Goal: Find specific page/section: Find specific page/section

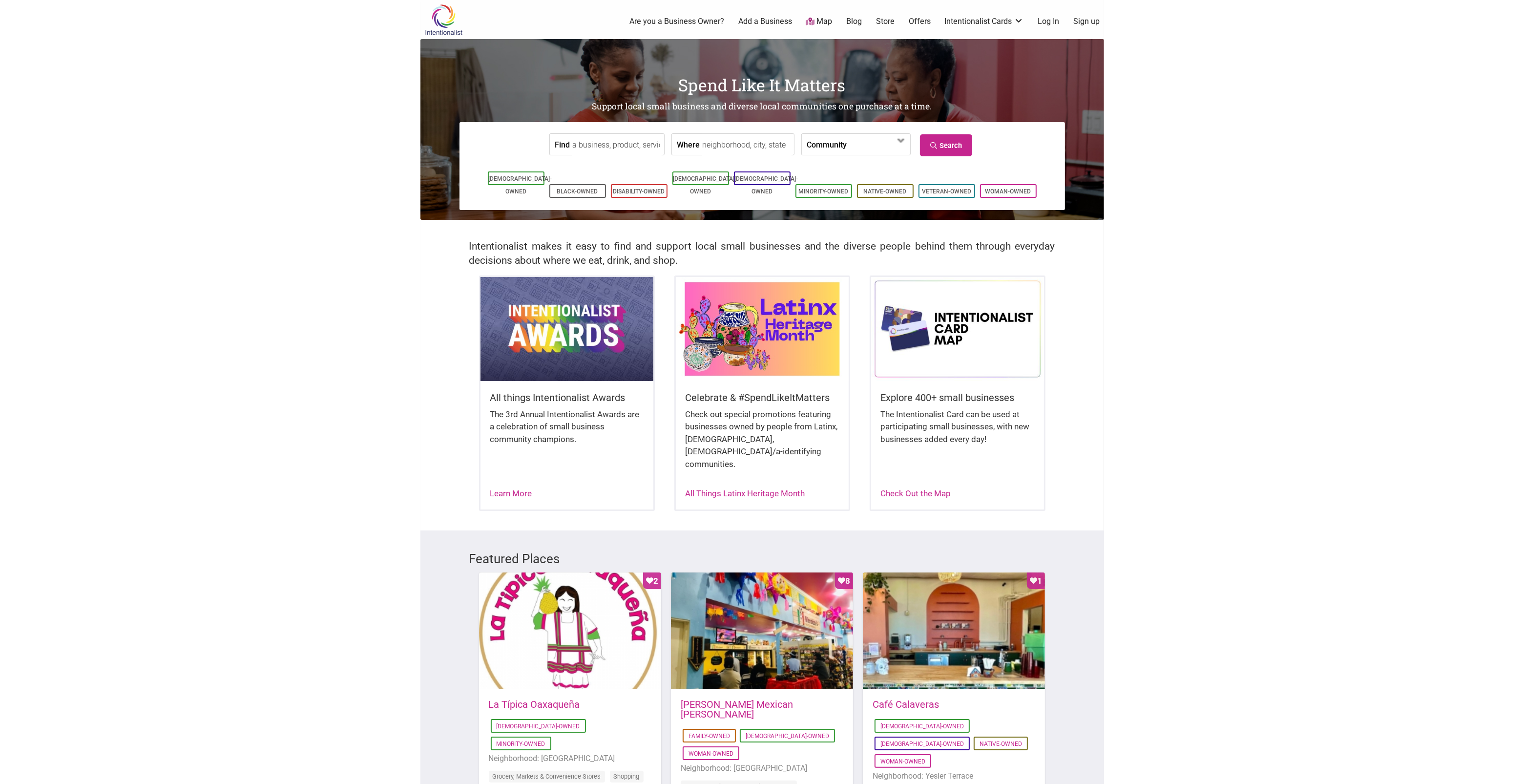
click at [729, 146] on input "Where" at bounding box center [747, 145] width 89 height 22
type input "Othello, [GEOGRAPHIC_DATA]"
click at [742, 148] on link "Search" at bounding box center [947, 145] width 52 height 22
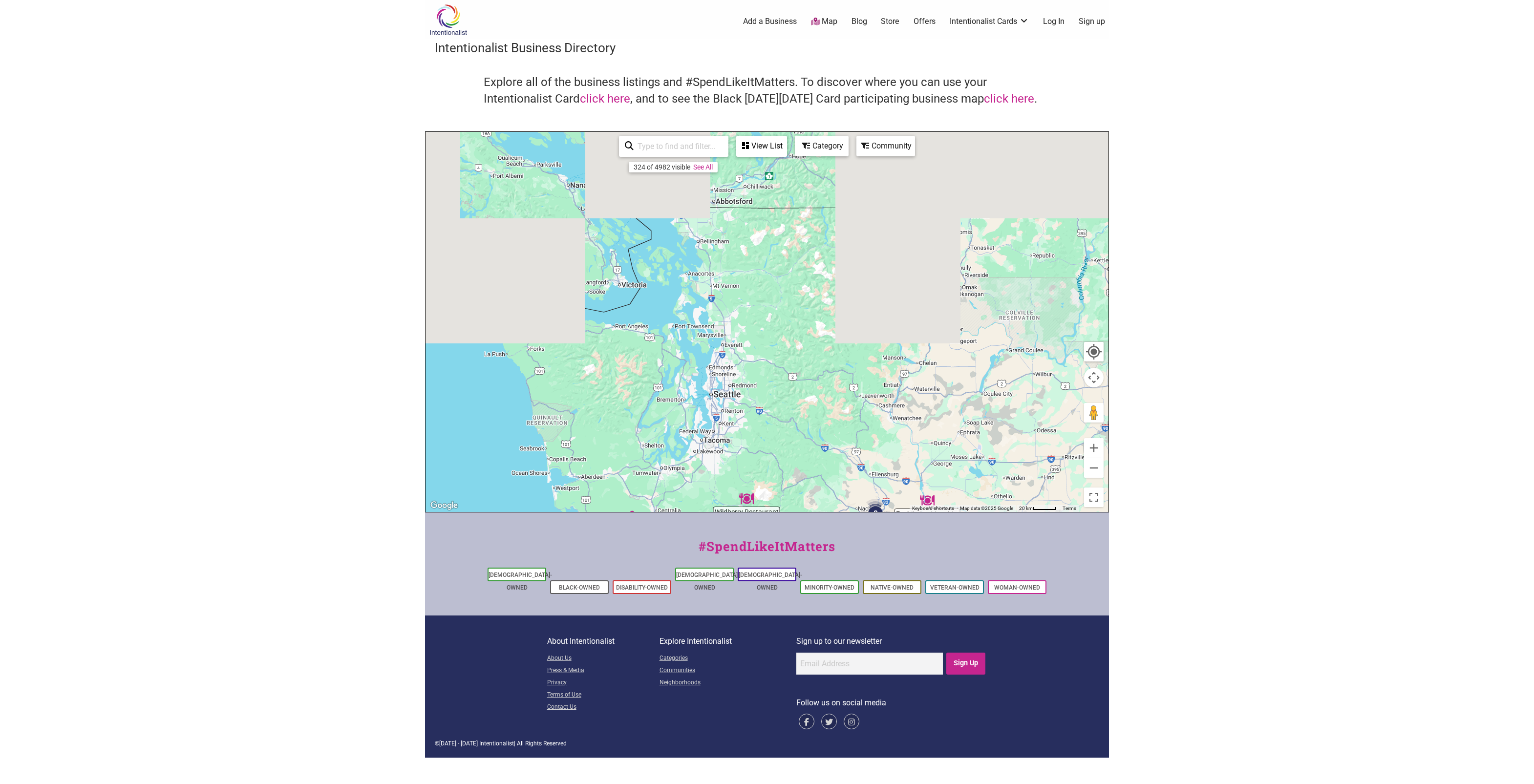
drag, startPoint x: 771, startPoint y: 197, endPoint x: 774, endPoint y: 558, distance: 361.0
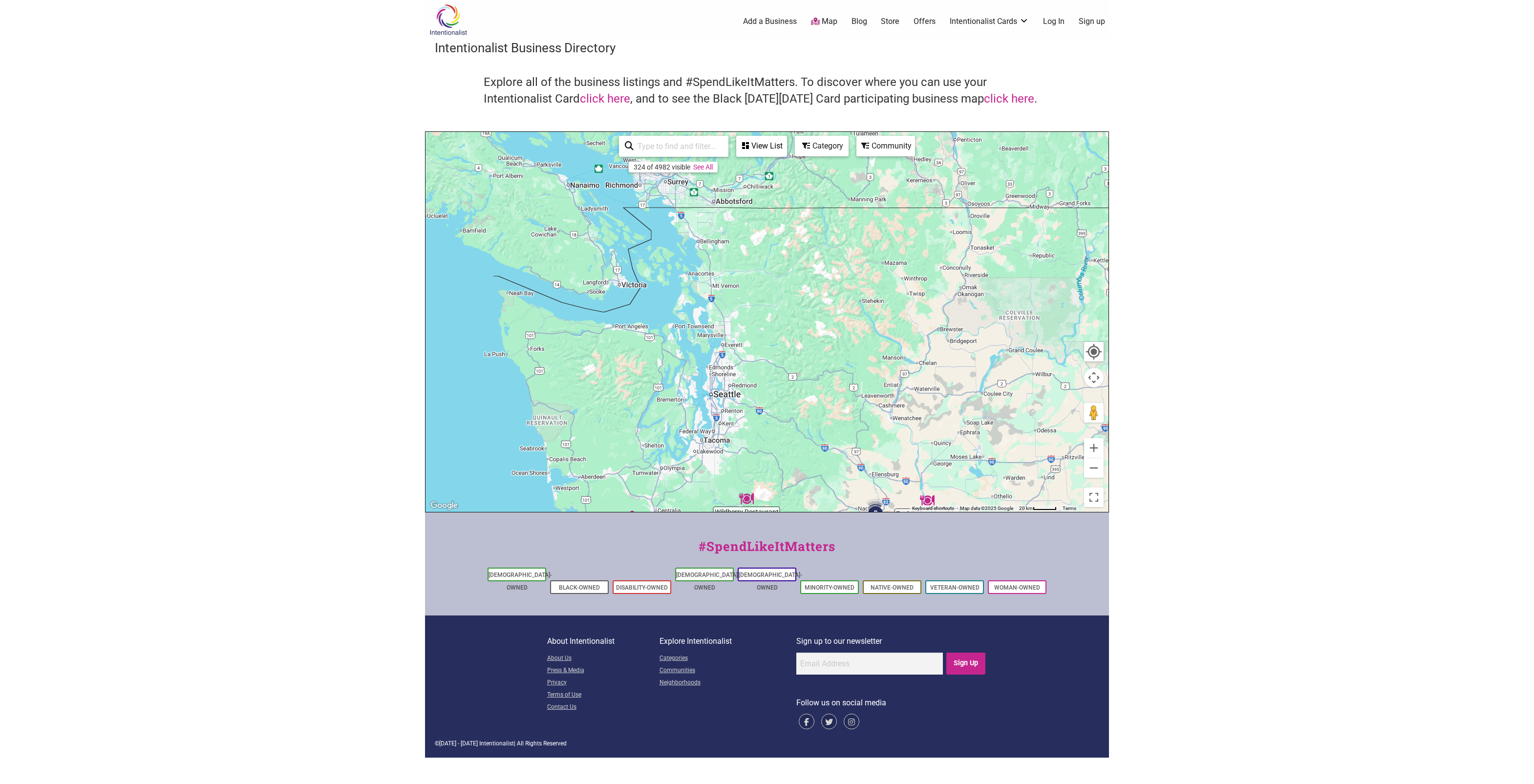
click at [774, 558] on div "Intentionalist Spend like it matters 0 Add a Business Map Blog Store Offers Int…" at bounding box center [767, 379] width 684 height 757
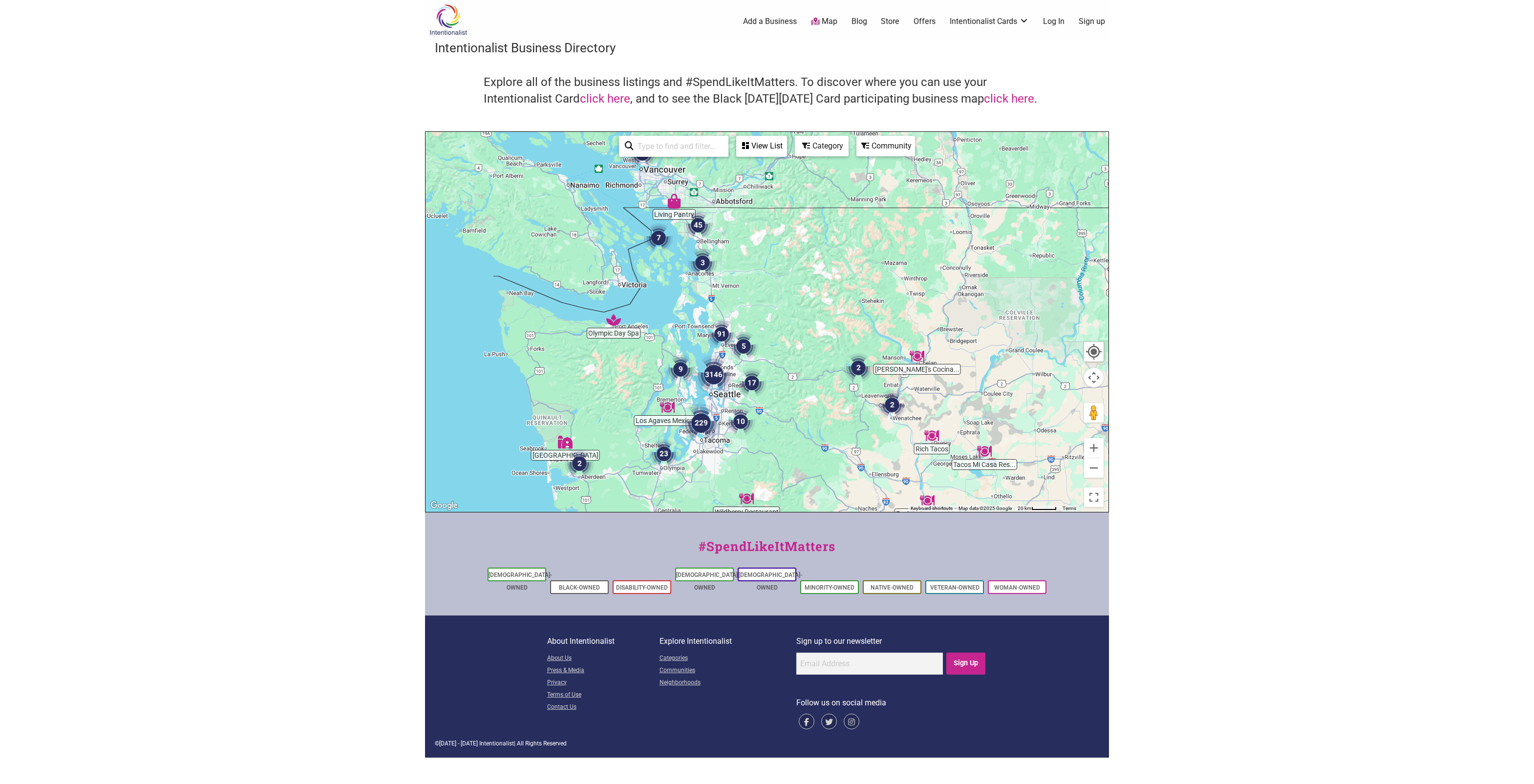
click at [841, 140] on div "Category" at bounding box center [821, 146] width 52 height 18
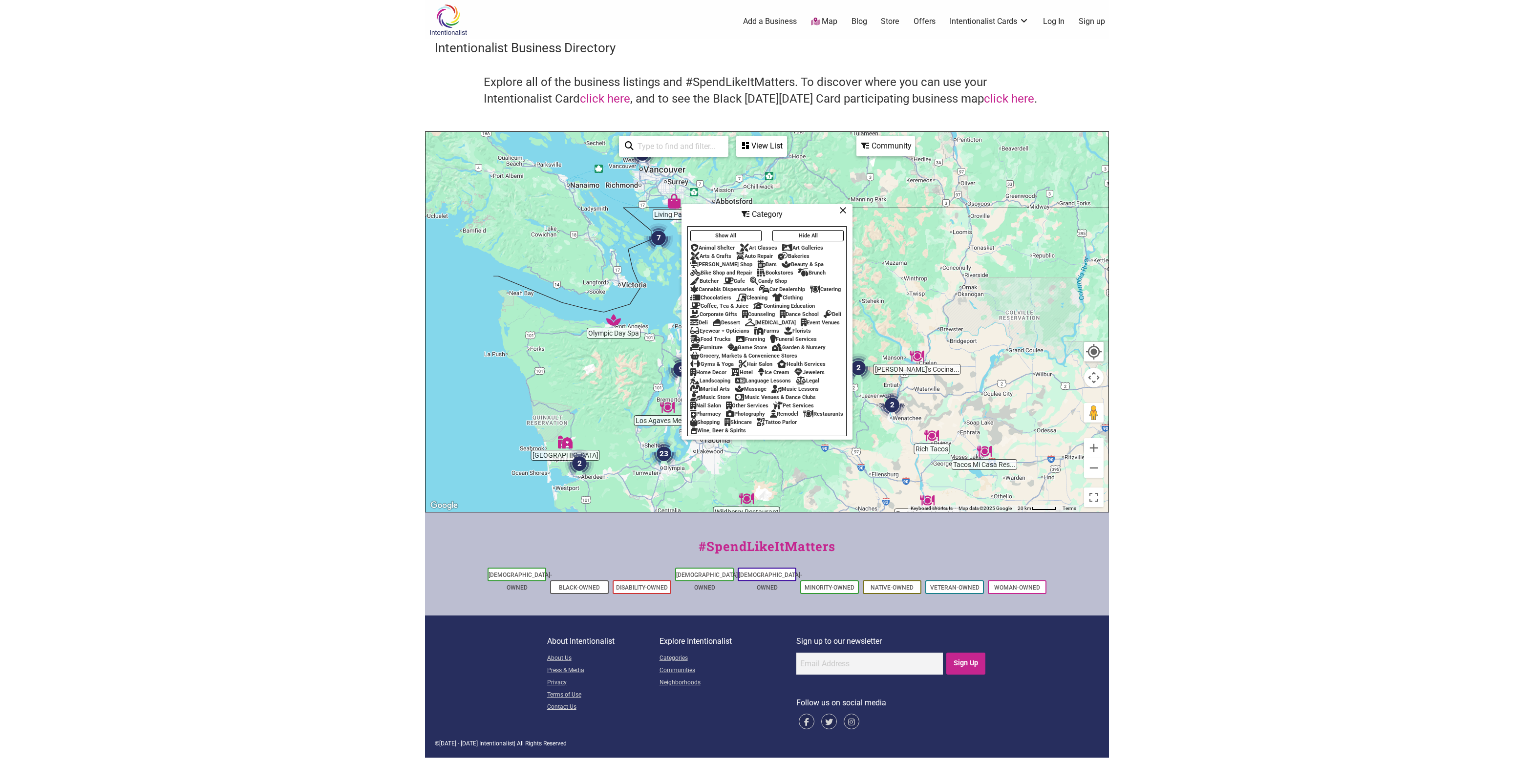
click at [803, 417] on div "Restaurants" at bounding box center [823, 414] width 40 height 7
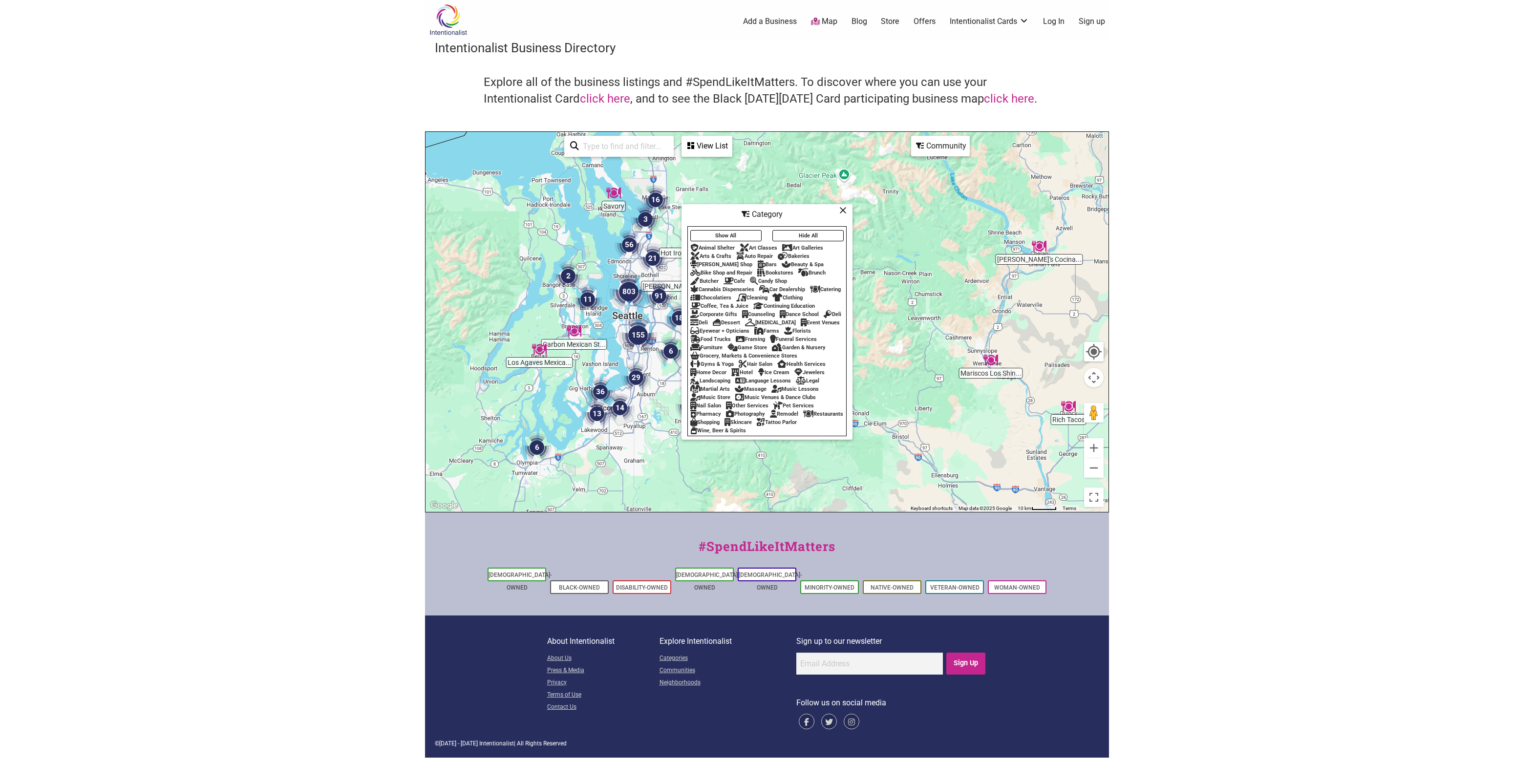
click at [663, 463] on div at bounding box center [767, 322] width 683 height 380
click at [841, 211] on icon at bounding box center [843, 210] width 7 height 1
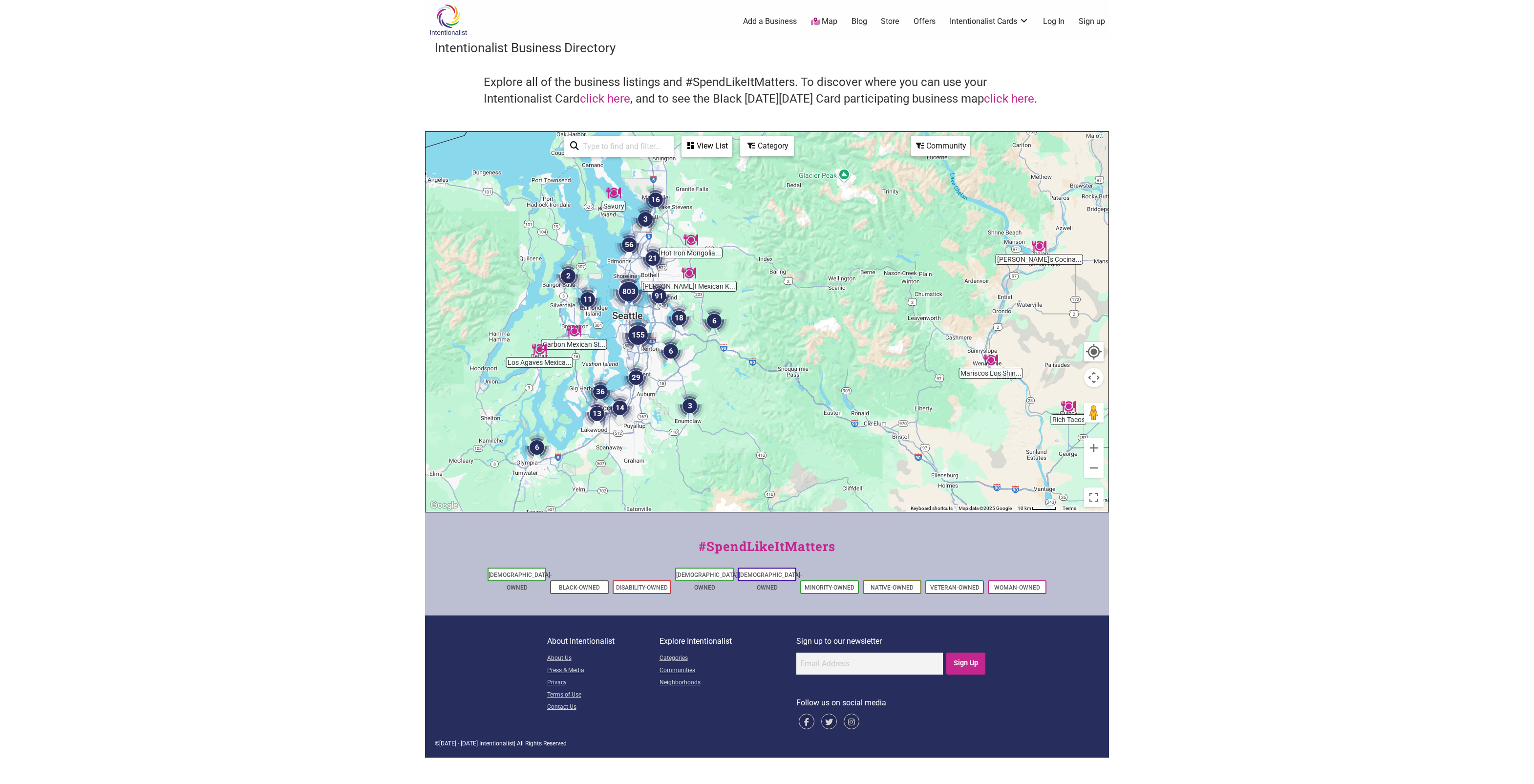
click at [782, 149] on div "Category" at bounding box center [767, 146] width 52 height 18
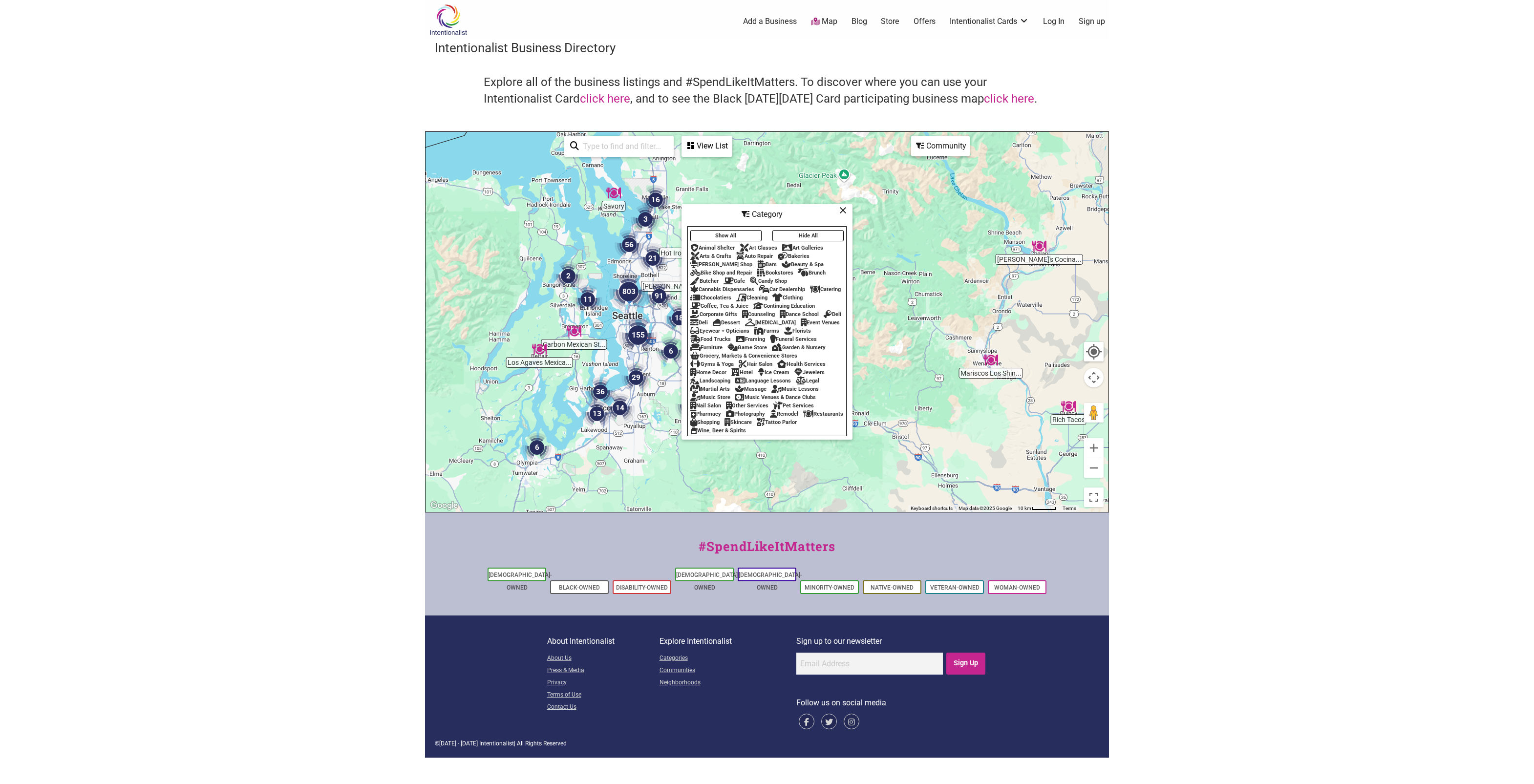
click at [803, 417] on div "Restaurants" at bounding box center [823, 414] width 40 height 7
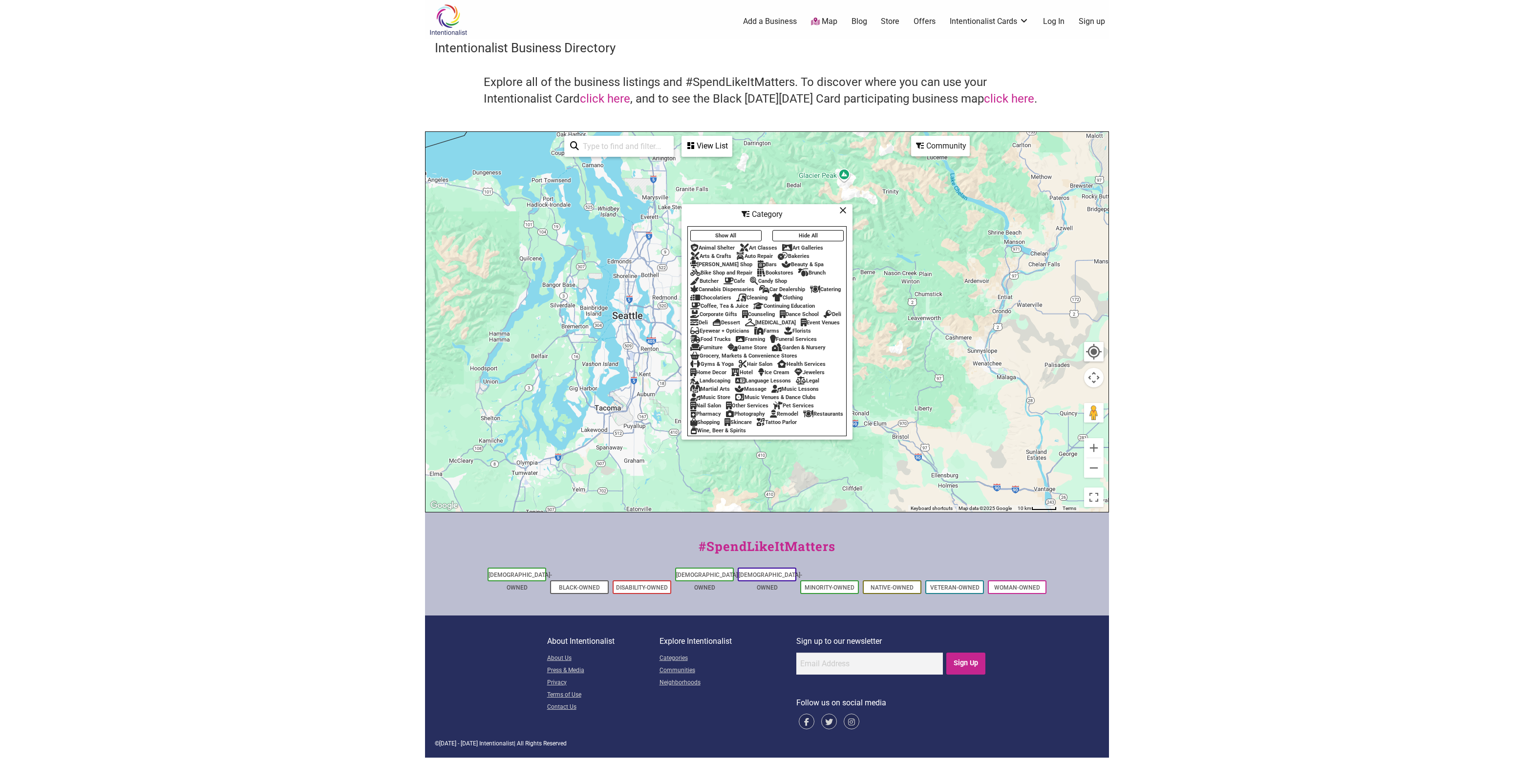
click at [803, 417] on div "Restaurants" at bounding box center [823, 414] width 40 height 7
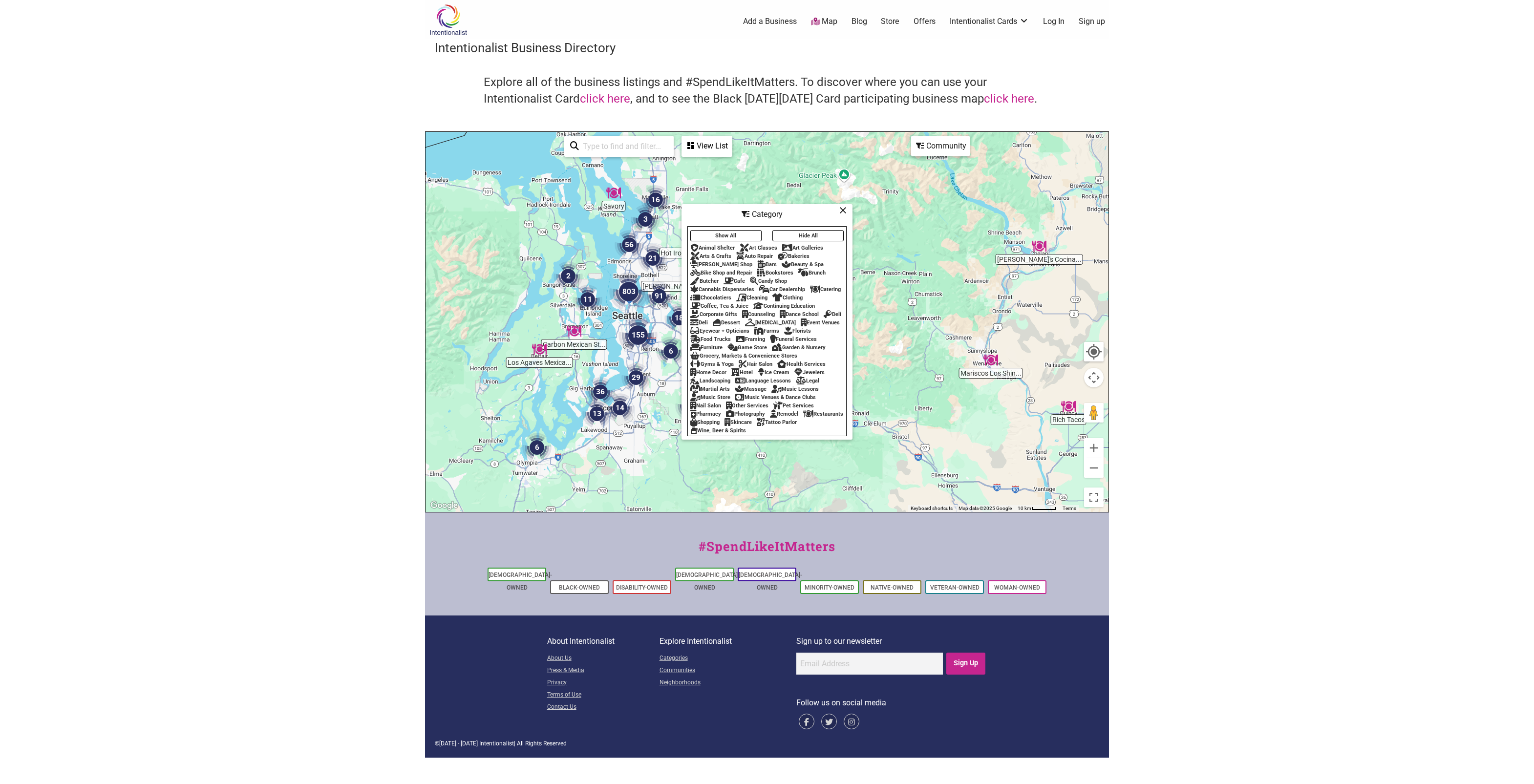
click at [845, 211] on icon at bounding box center [843, 210] width 7 height 1
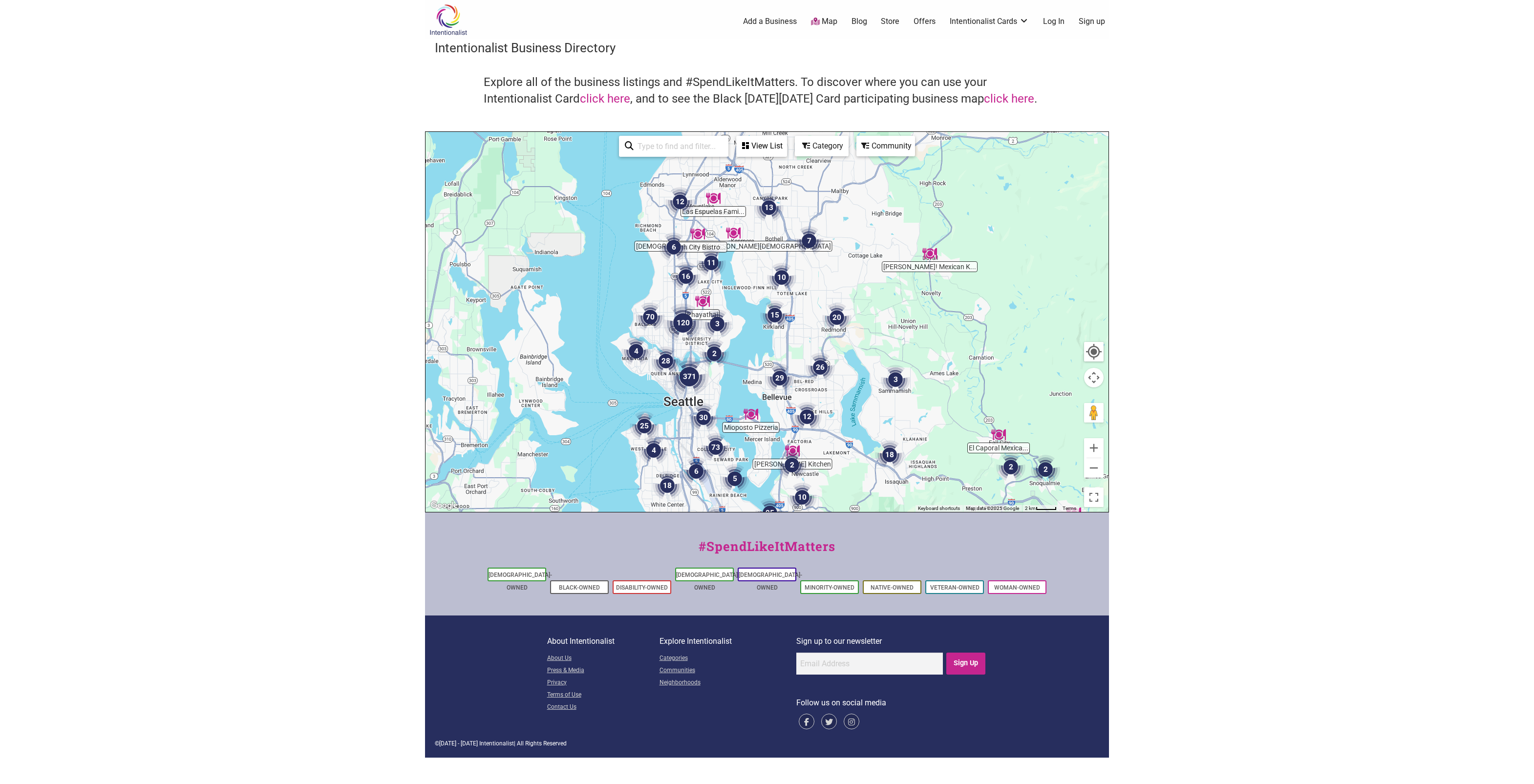
drag, startPoint x: 606, startPoint y: 347, endPoint x: 788, endPoint y: 413, distance: 193.6
click at [787, 417] on div at bounding box center [767, 322] width 683 height 380
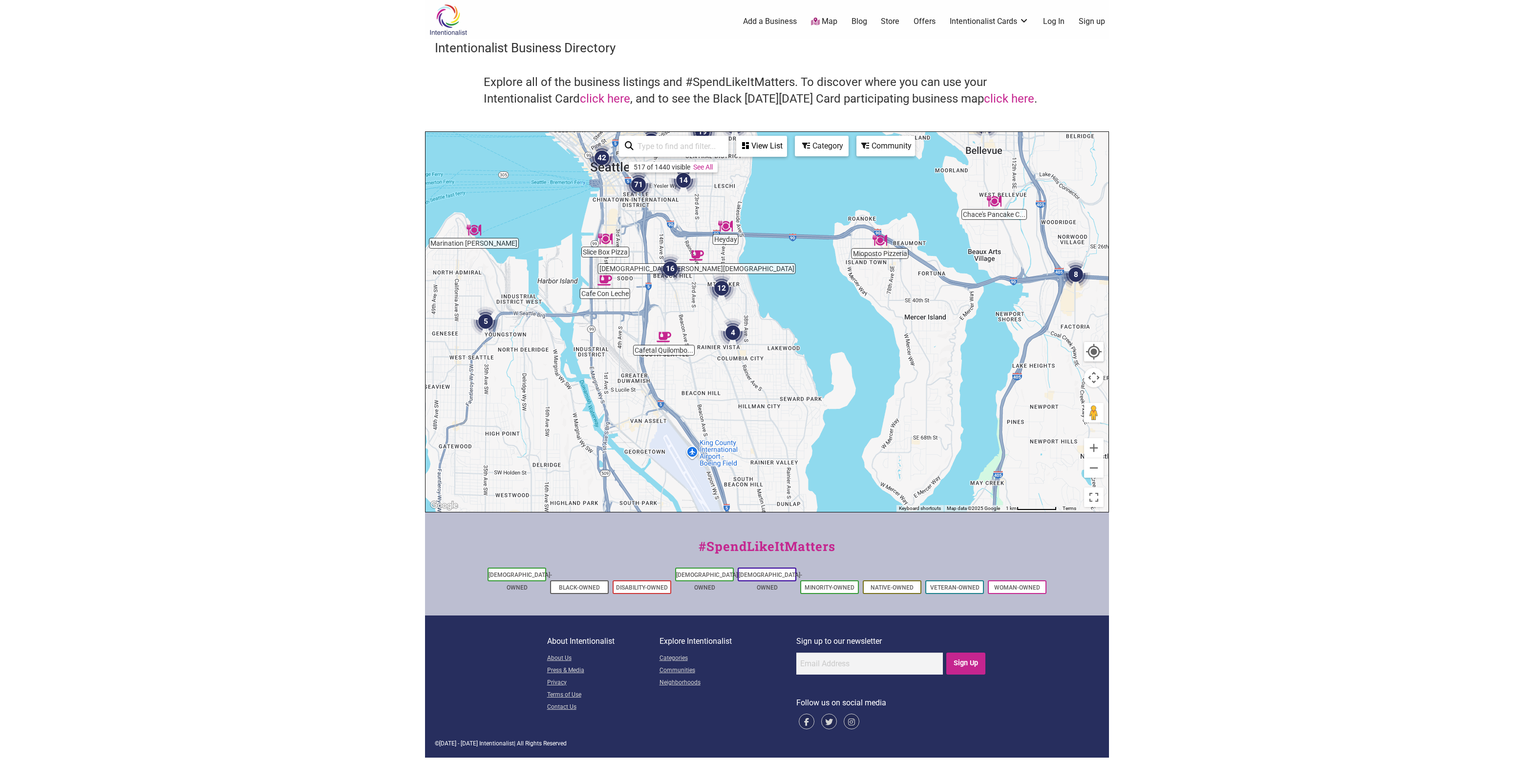
drag, startPoint x: 725, startPoint y: 414, endPoint x: 759, endPoint y: 227, distance: 190.1
click at [759, 227] on div at bounding box center [767, 322] width 683 height 380
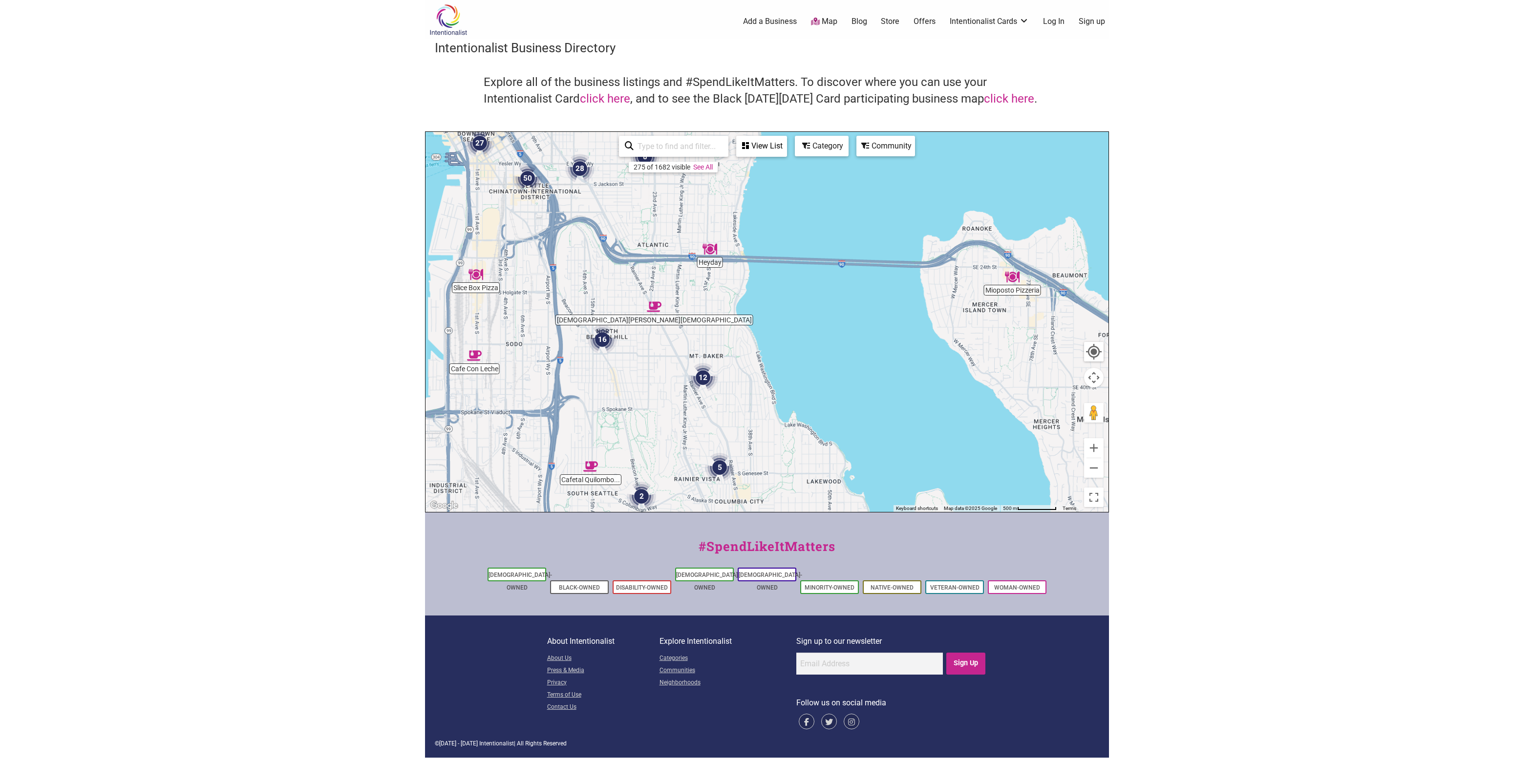
drag, startPoint x: 758, startPoint y: 227, endPoint x: 774, endPoint y: 315, distance: 89.4
click at [774, 315] on div at bounding box center [767, 322] width 683 height 380
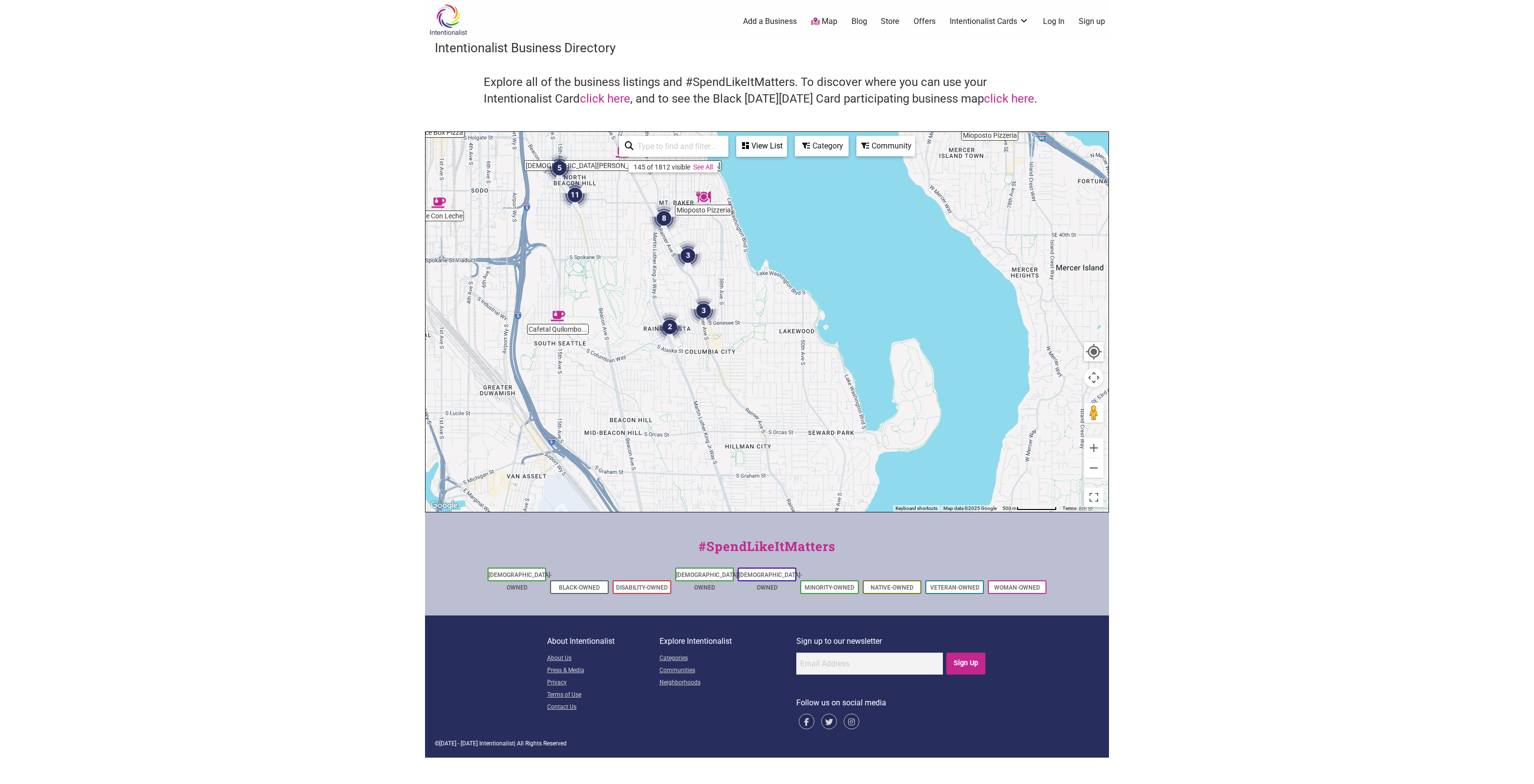
drag, startPoint x: 771, startPoint y: 417, endPoint x: 734, endPoint y: 237, distance: 183.8
click at [734, 237] on div at bounding box center [767, 322] width 683 height 380
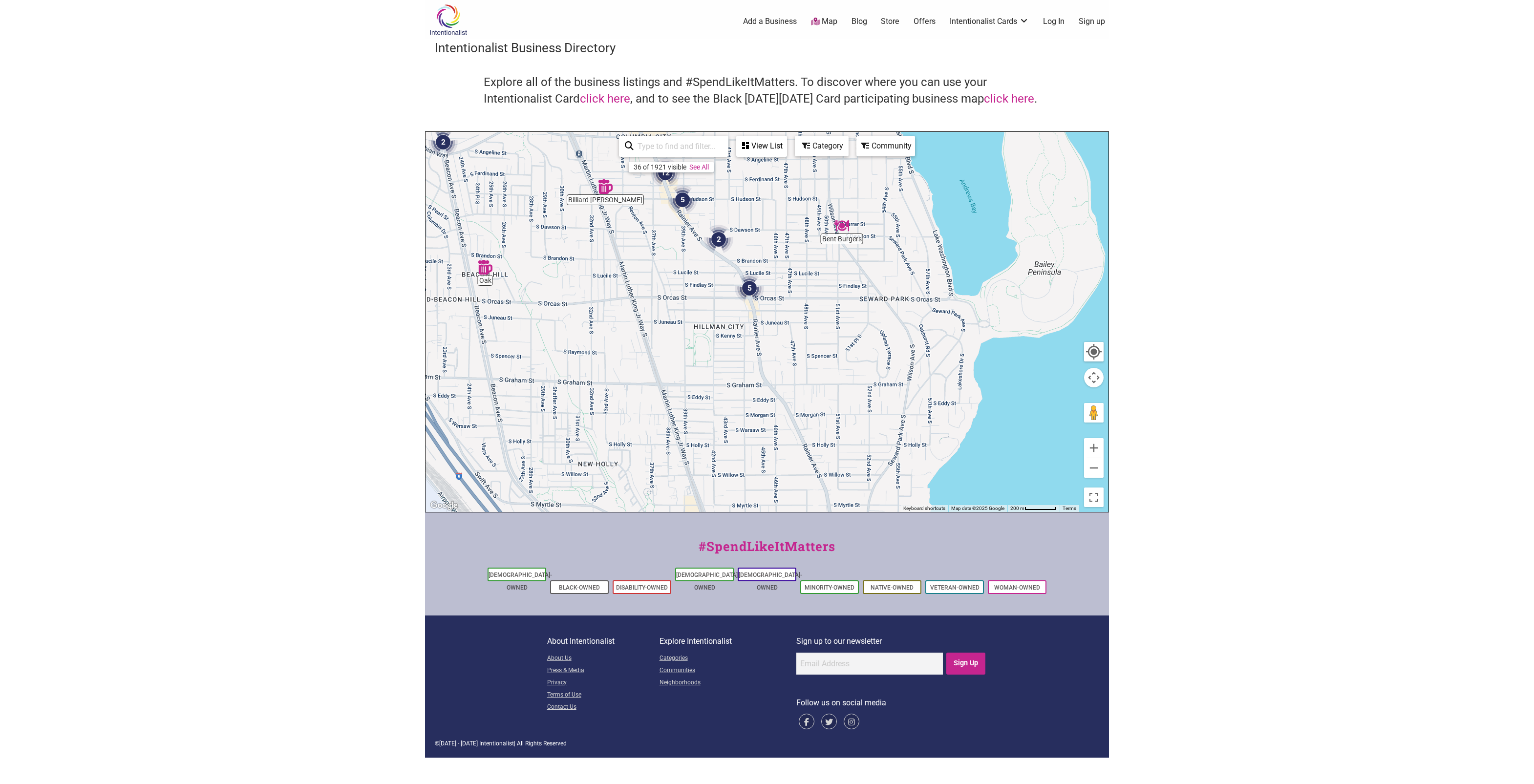
drag, startPoint x: 827, startPoint y: 377, endPoint x: 784, endPoint y: 224, distance: 158.9
click at [784, 224] on div at bounding box center [767, 322] width 683 height 380
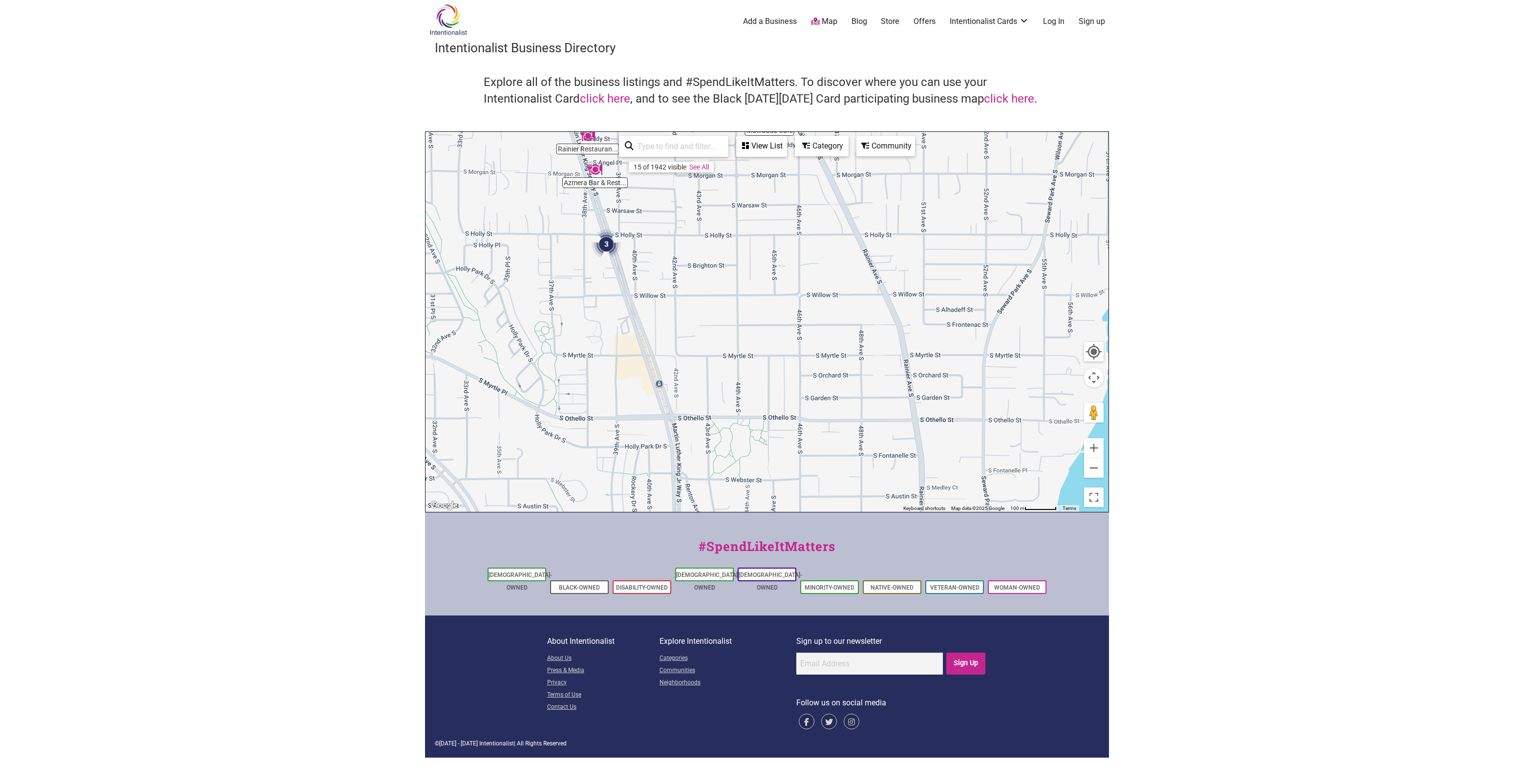
drag, startPoint x: 806, startPoint y: 454, endPoint x: 842, endPoint y: 221, distance: 235.8
click at [842, 221] on div at bounding box center [767, 322] width 683 height 380
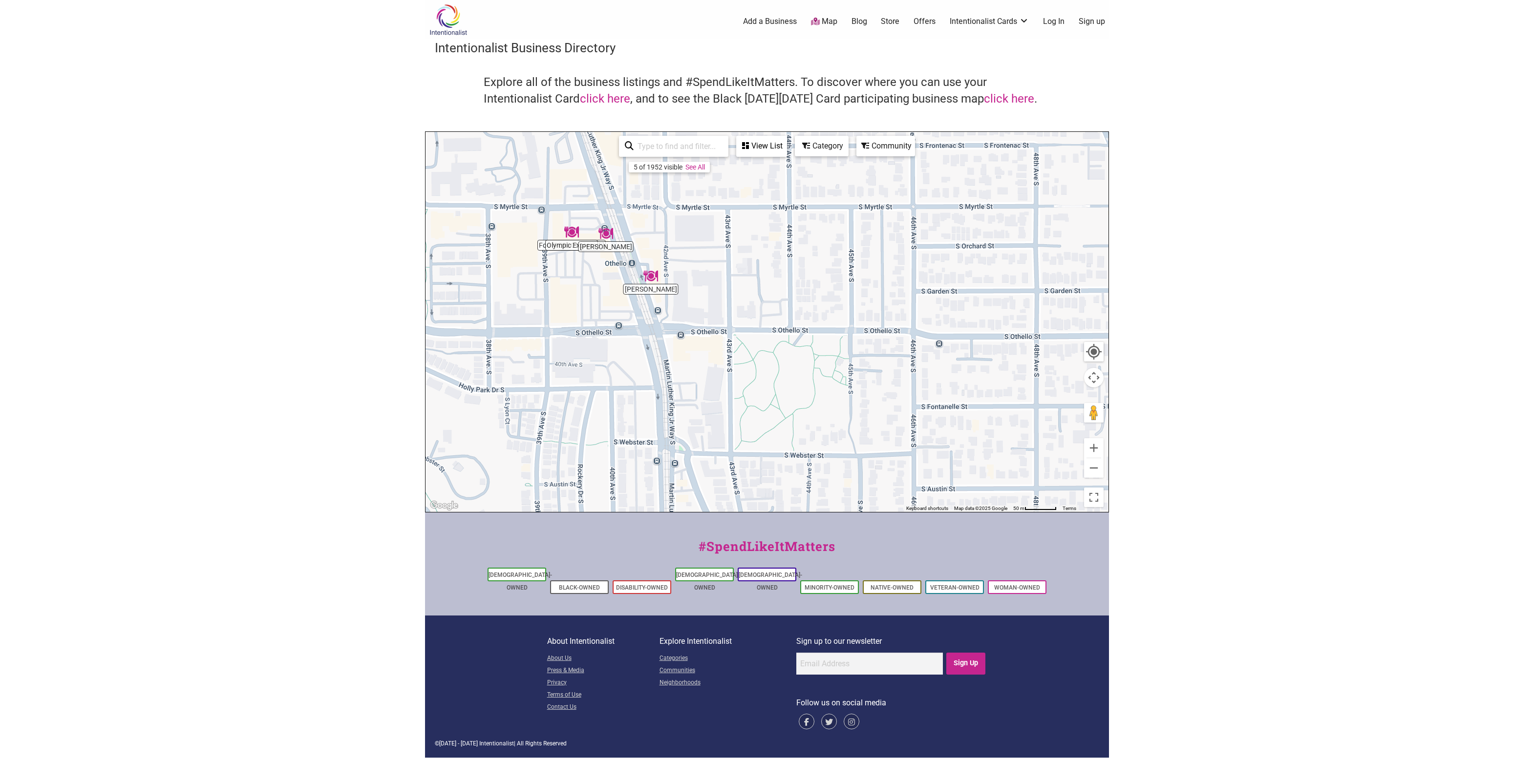
drag, startPoint x: 809, startPoint y: 396, endPoint x: 941, endPoint y: 193, distance: 242.1
click at [941, 193] on div at bounding box center [767, 322] width 683 height 380
click at [701, 335] on img "Le's Deli & Bakery" at bounding box center [699, 332] width 15 height 15
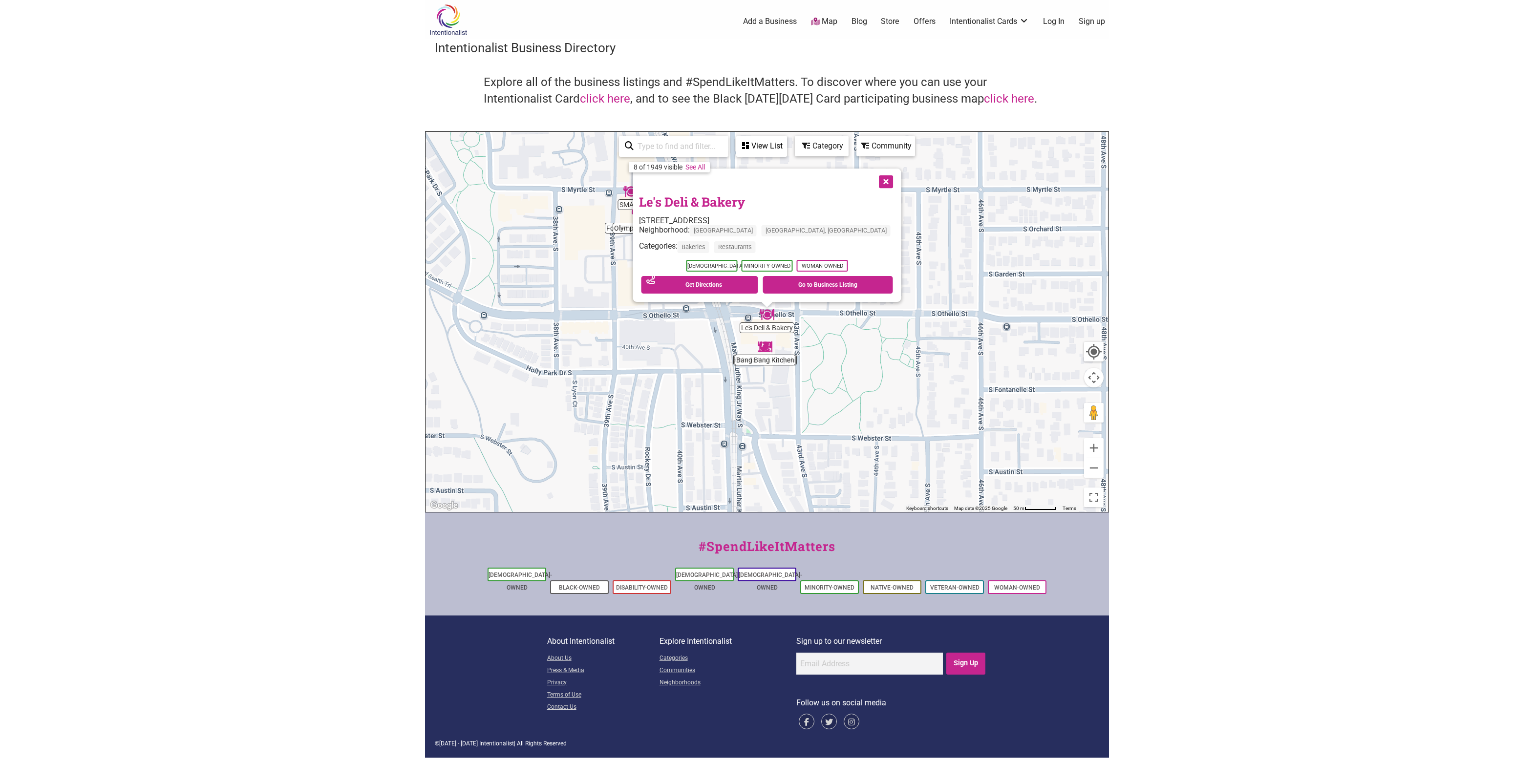
click at [993, 395] on div "To navigate, press the arrow keys. Le's Deli & Bakery [STREET_ADDRESS] Neighbor…" at bounding box center [767, 322] width 683 height 380
click at [873, 179] on button "Close" at bounding box center [885, 180] width 24 height 24
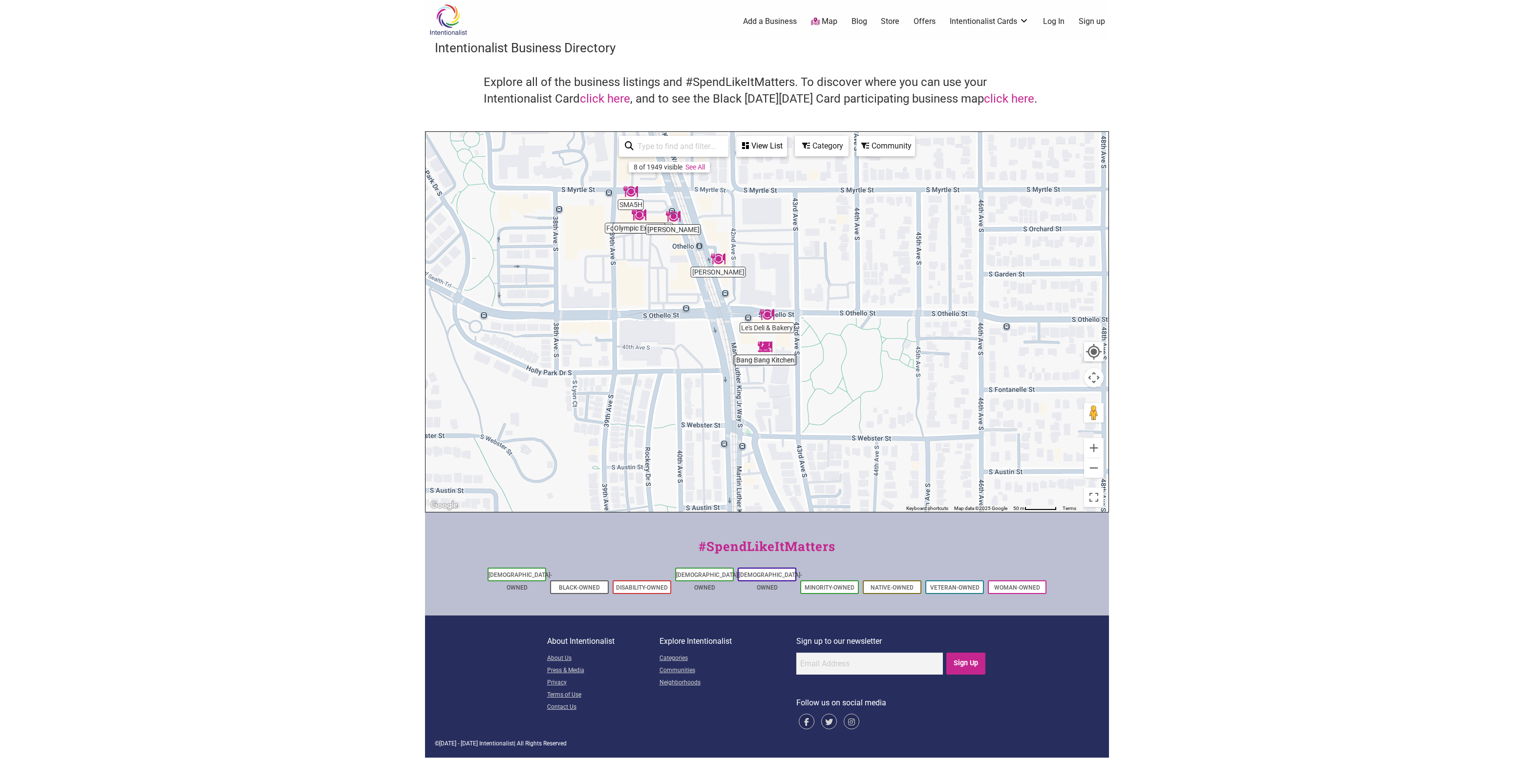
click at [719, 277] on div "To navigate, press the arrow keys." at bounding box center [767, 322] width 683 height 380
click at [718, 261] on img "Huong Duong" at bounding box center [718, 258] width 15 height 15
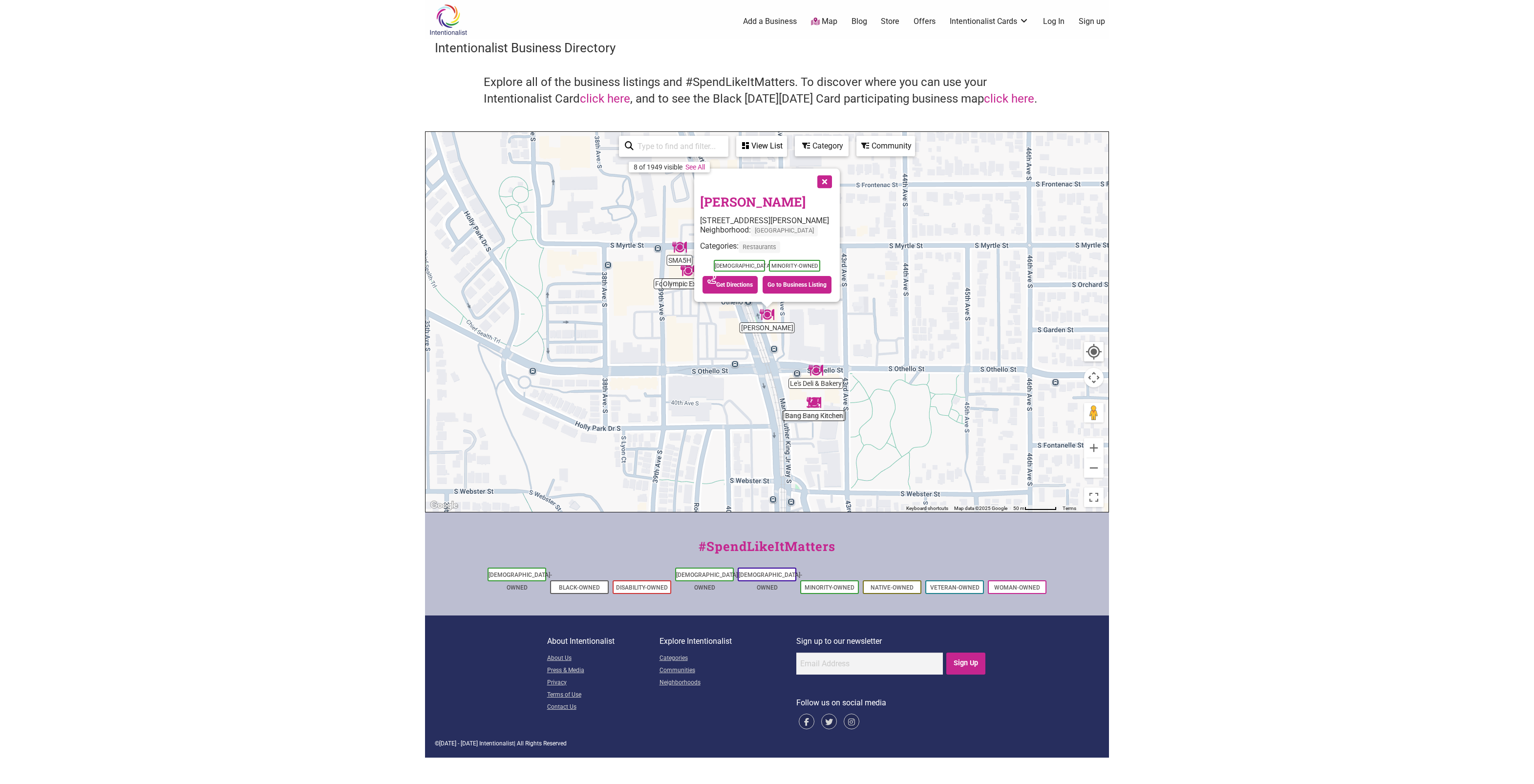
click at [836, 186] on button "Close" at bounding box center [824, 180] width 24 height 24
click at [679, 254] on div "To navigate, press the arrow keys." at bounding box center [767, 322] width 683 height 380
click at [682, 246] on img "SMA5H" at bounding box center [679, 247] width 15 height 15
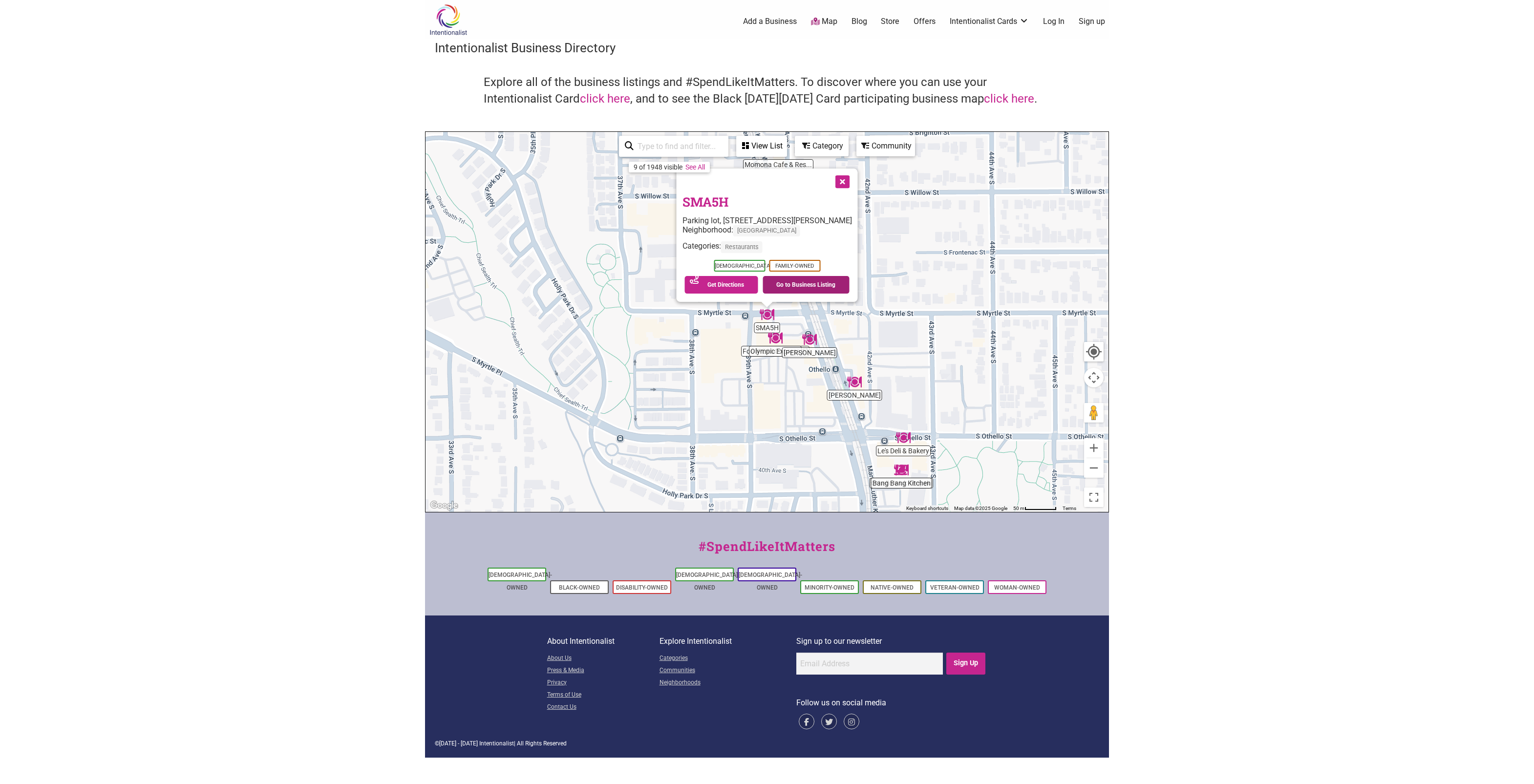
click at [817, 286] on link "Go to Business Listing" at bounding box center [806, 285] width 87 height 18
